Goal: Information Seeking & Learning: Check status

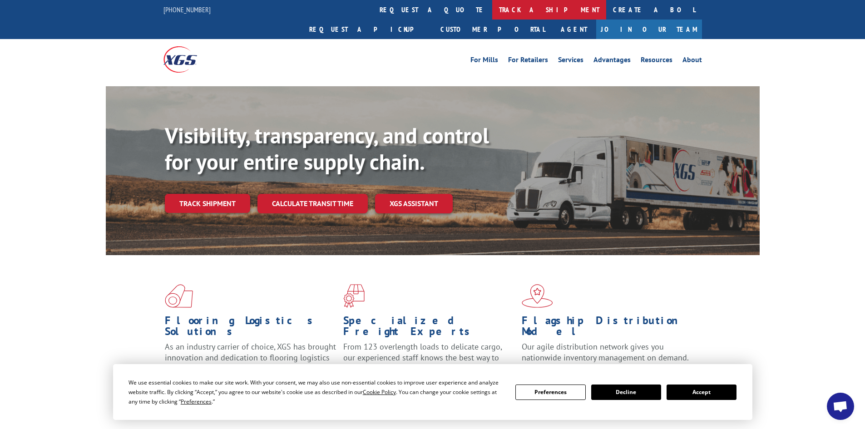
click at [492, 12] on link "track a shipment" at bounding box center [549, 10] width 114 height 20
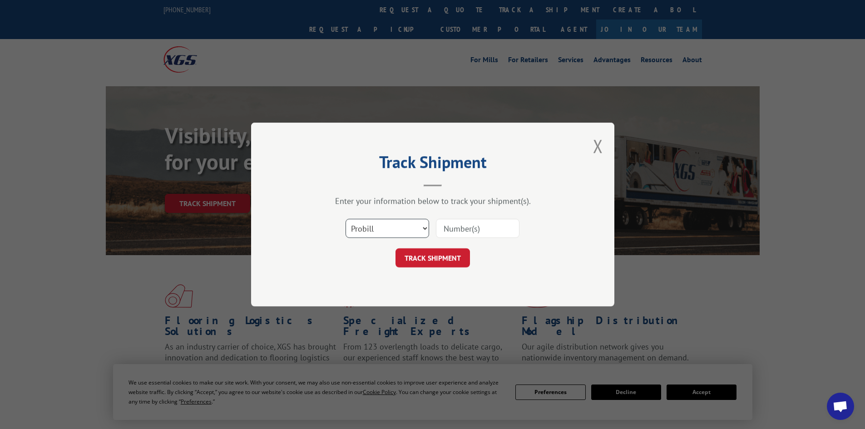
click at [364, 224] on select "Select category... Probill BOL PO" at bounding box center [388, 228] width 84 height 19
select select "bol"
click at [346, 219] on select "Select category... Probill BOL PO" at bounding box center [388, 228] width 84 height 19
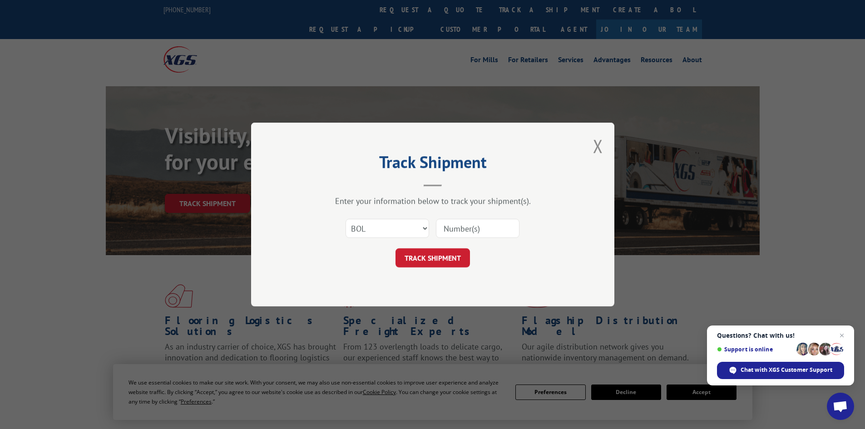
click at [459, 227] on input at bounding box center [478, 228] width 84 height 19
paste input "440956"
type input "440956"
click at [438, 256] on button "TRACK SHIPMENT" at bounding box center [432, 257] width 74 height 19
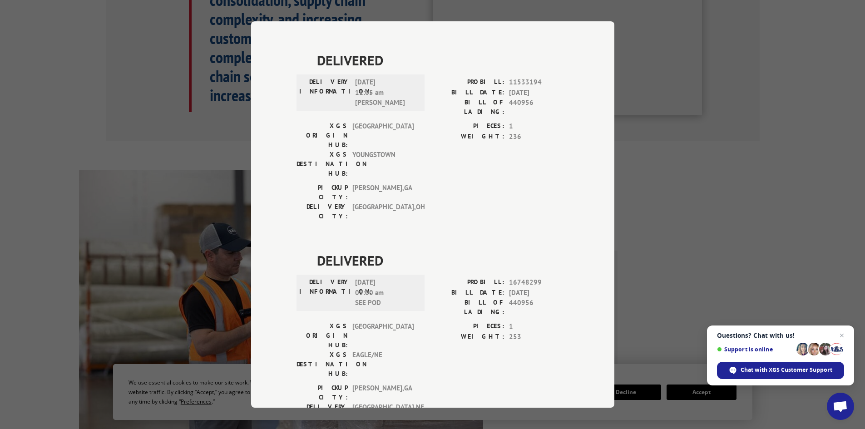
scroll to position [473, 0]
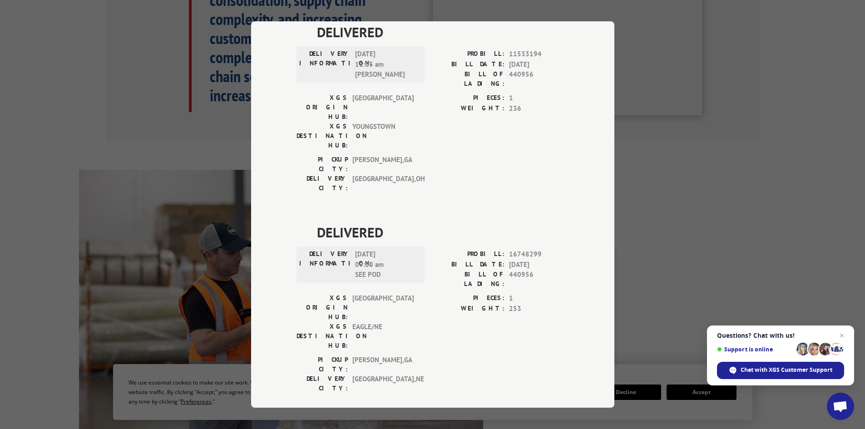
drag, startPoint x: 314, startPoint y: 228, endPoint x: 402, endPoint y: 340, distance: 142.3
copy div "DELIVERED DELIVERY INFORMATION: [DATE] 08:21 am Jordan PROBILL: 17588357 BILL D…"
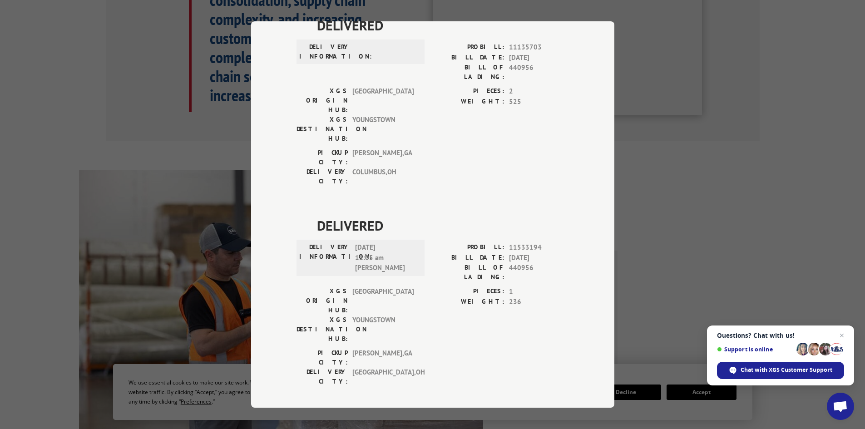
scroll to position [155, 0]
